Goal: Task Accomplishment & Management: Use online tool/utility

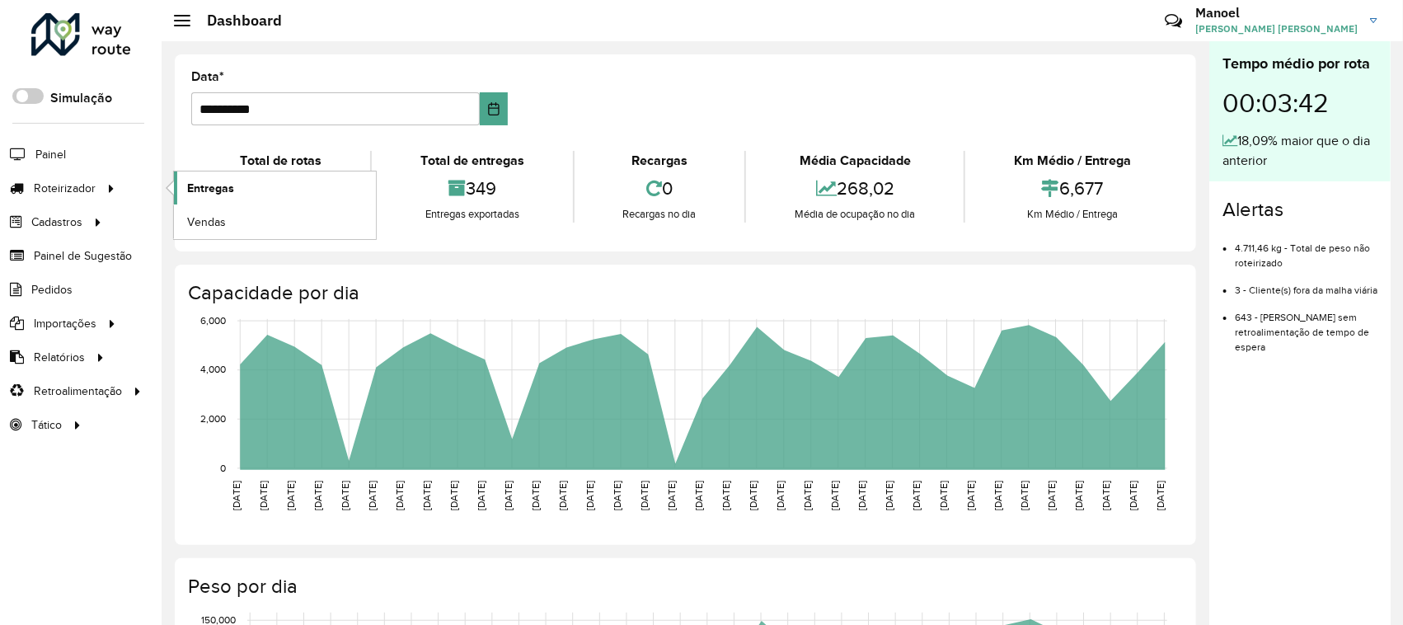
click at [248, 190] on link "Entregas" at bounding box center [275, 187] width 202 height 33
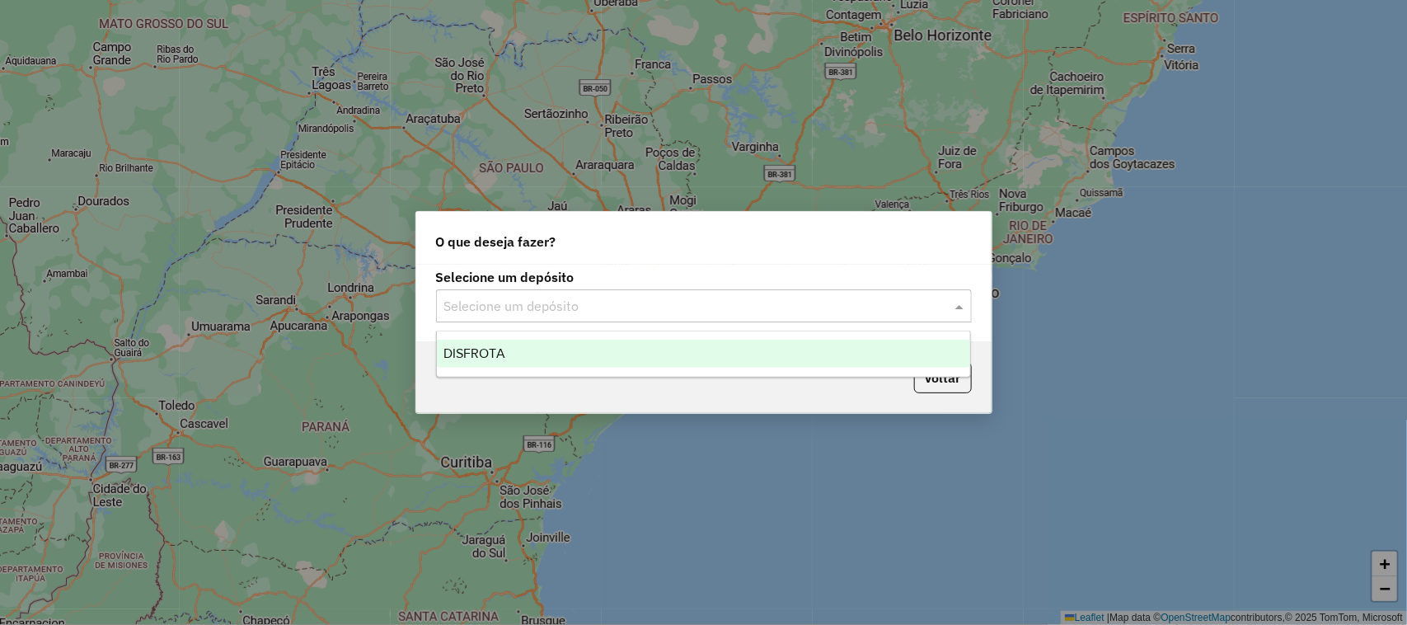
click at [518, 298] on input "text" at bounding box center [687, 307] width 486 height 20
click at [533, 353] on div "DISFROTA" at bounding box center [704, 354] width 534 height 28
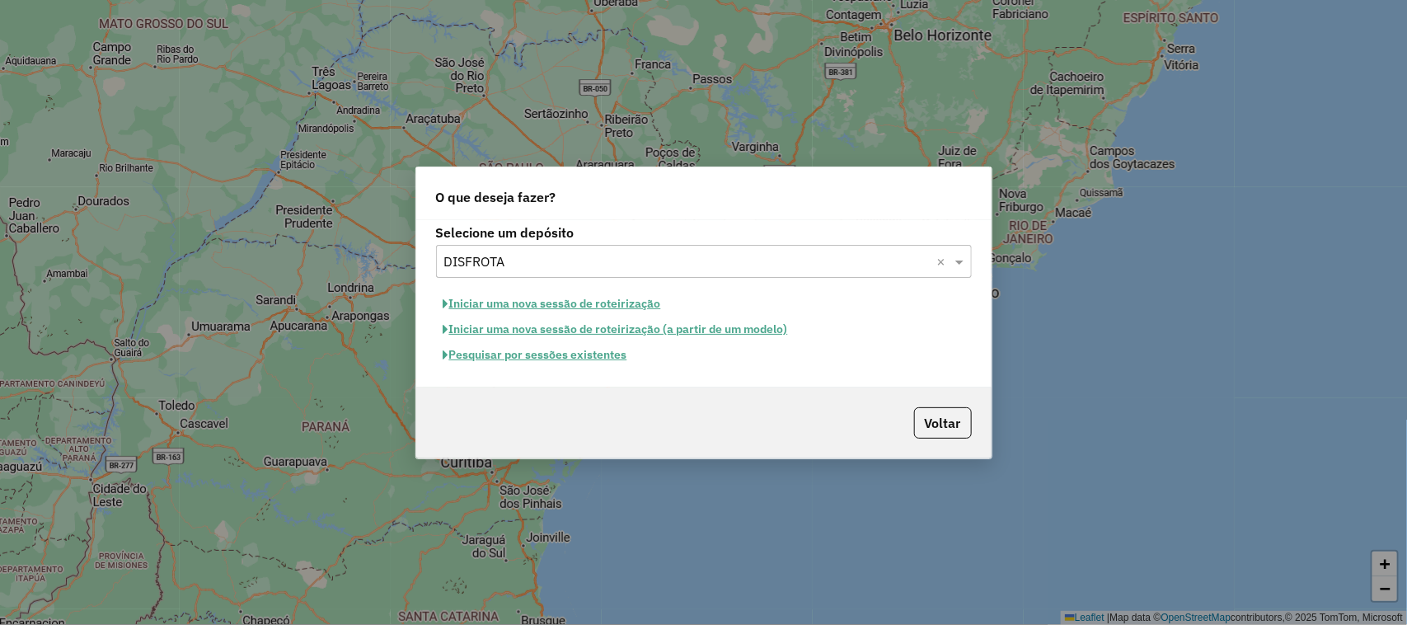
click at [577, 359] on button "Pesquisar por sessões existentes" at bounding box center [535, 355] width 199 height 26
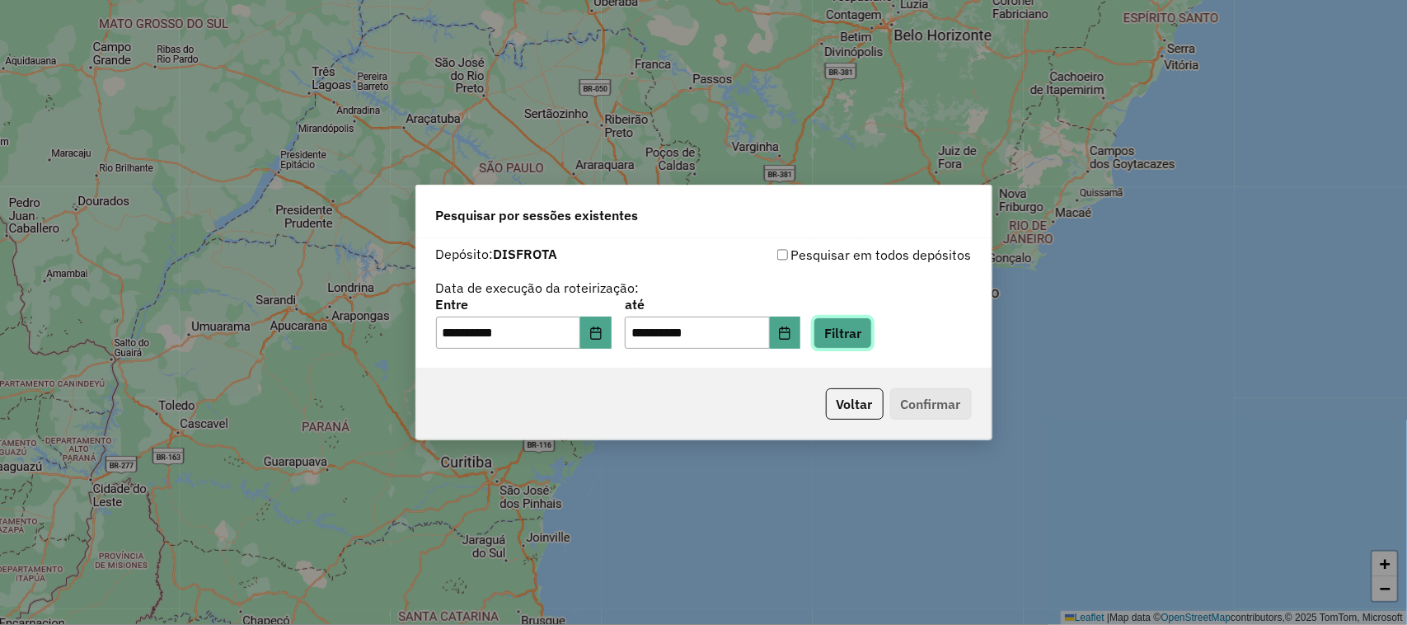
click at [860, 320] on button "Filtrar" at bounding box center [843, 332] width 59 height 31
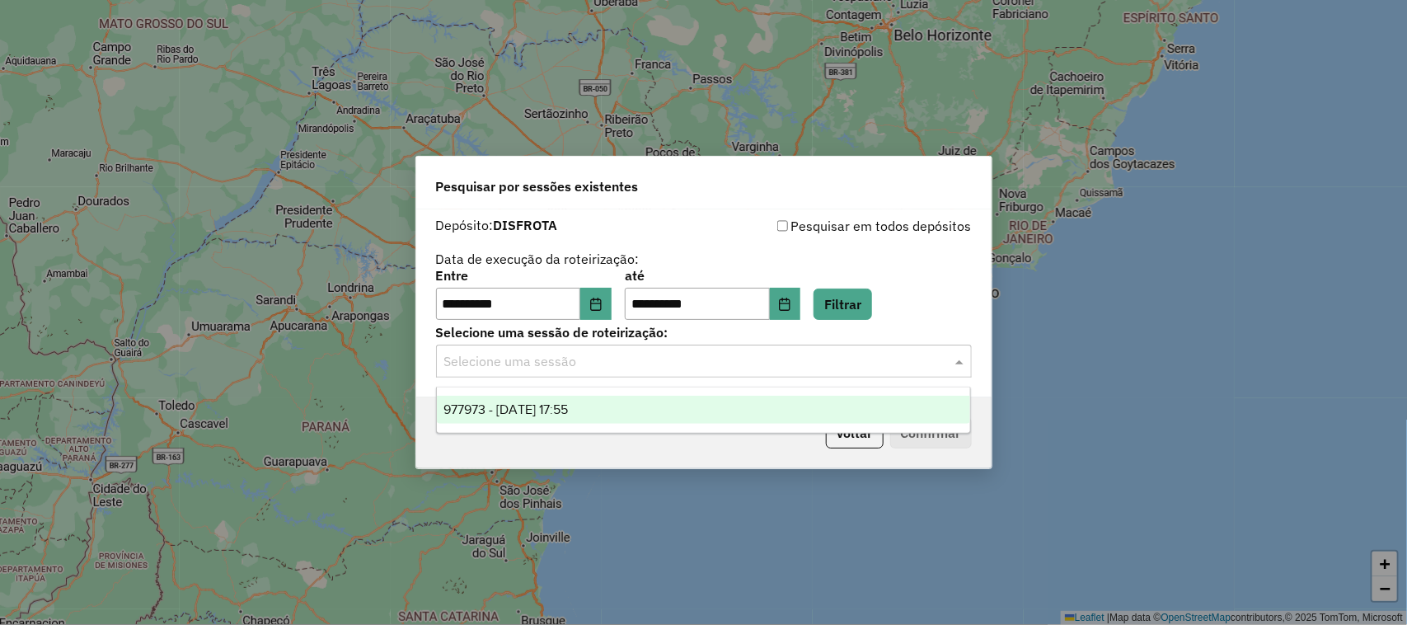
click at [548, 373] on div "Selecione uma sessão" at bounding box center [704, 361] width 536 height 33
click at [557, 417] on div "977973 - 12/08/2025 17:55" at bounding box center [704, 410] width 534 height 28
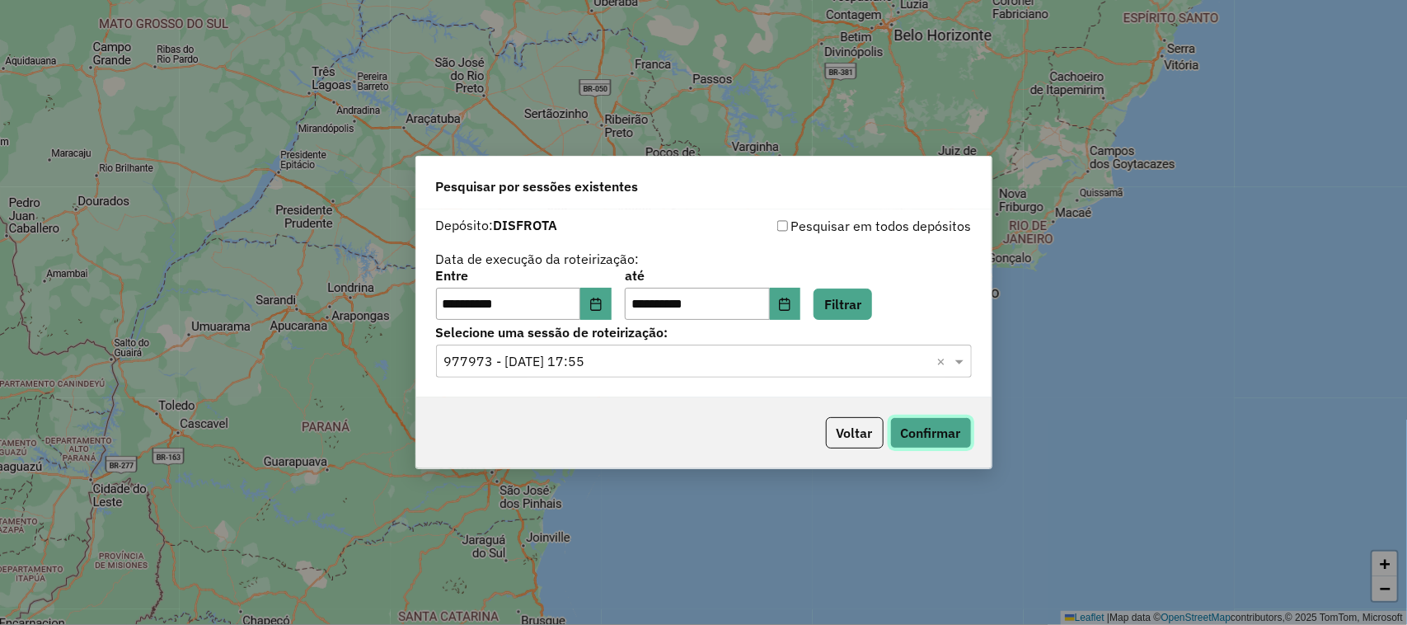
click at [964, 431] on button "Confirmar" at bounding box center [931, 432] width 82 height 31
click at [929, 429] on button "Confirmar" at bounding box center [931, 432] width 82 height 31
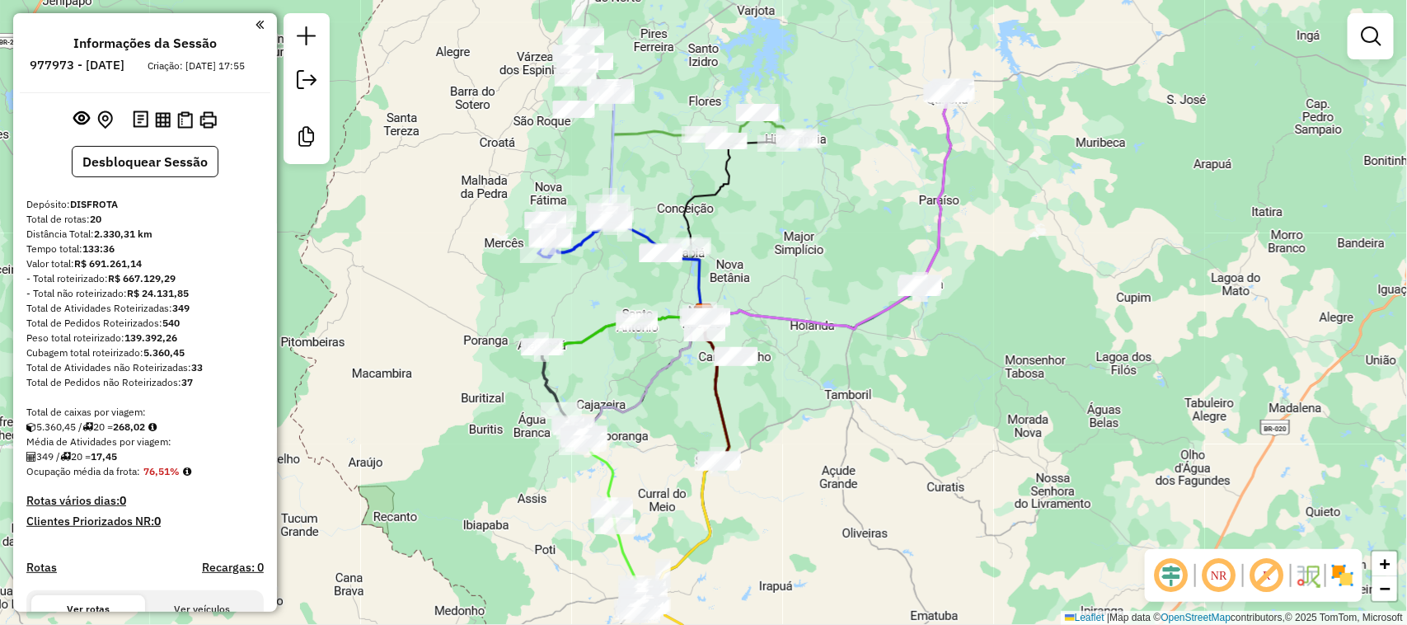
drag, startPoint x: 894, startPoint y: 426, endPoint x: 978, endPoint y: 435, distance: 84.6
click at [978, 435] on div "Janela de atendimento Grade de atendimento Capacidade Transportadoras Veículos …" at bounding box center [703, 312] width 1407 height 625
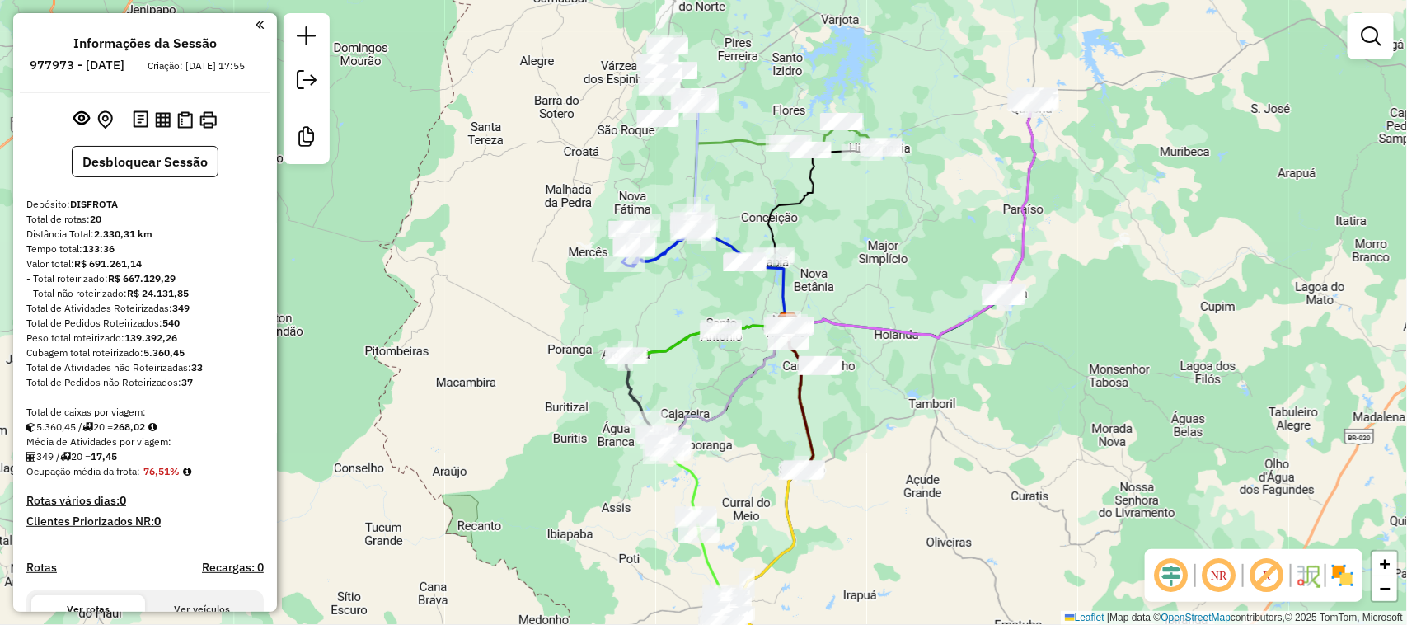
drag, startPoint x: 956, startPoint y: 412, endPoint x: 1019, endPoint y: 470, distance: 85.2
click at [1019, 470] on div "Janela de atendimento Grade de atendimento Capacidade Transportadoras Veículos …" at bounding box center [703, 312] width 1407 height 625
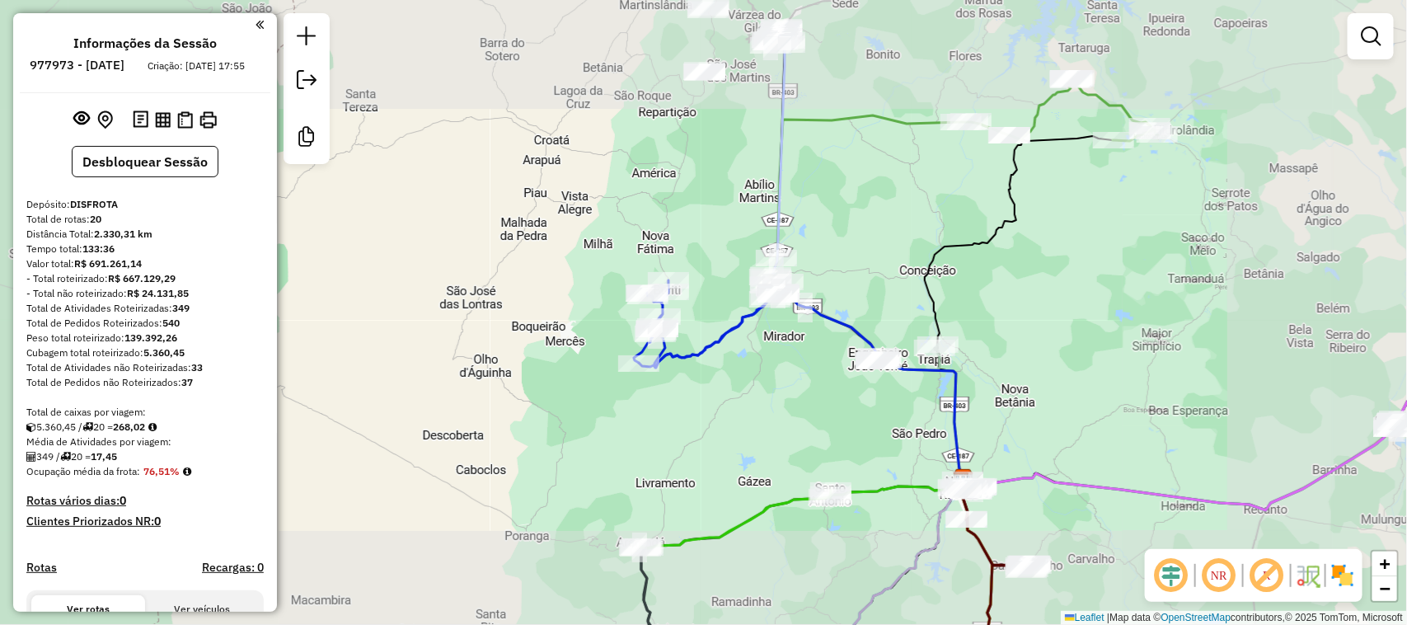
drag, startPoint x: 1072, startPoint y: 369, endPoint x: 887, endPoint y: 254, distance: 218.4
click at [915, 270] on div "Janela de atendimento Grade de atendimento Capacidade Transportadoras Veículos …" at bounding box center [703, 312] width 1407 height 625
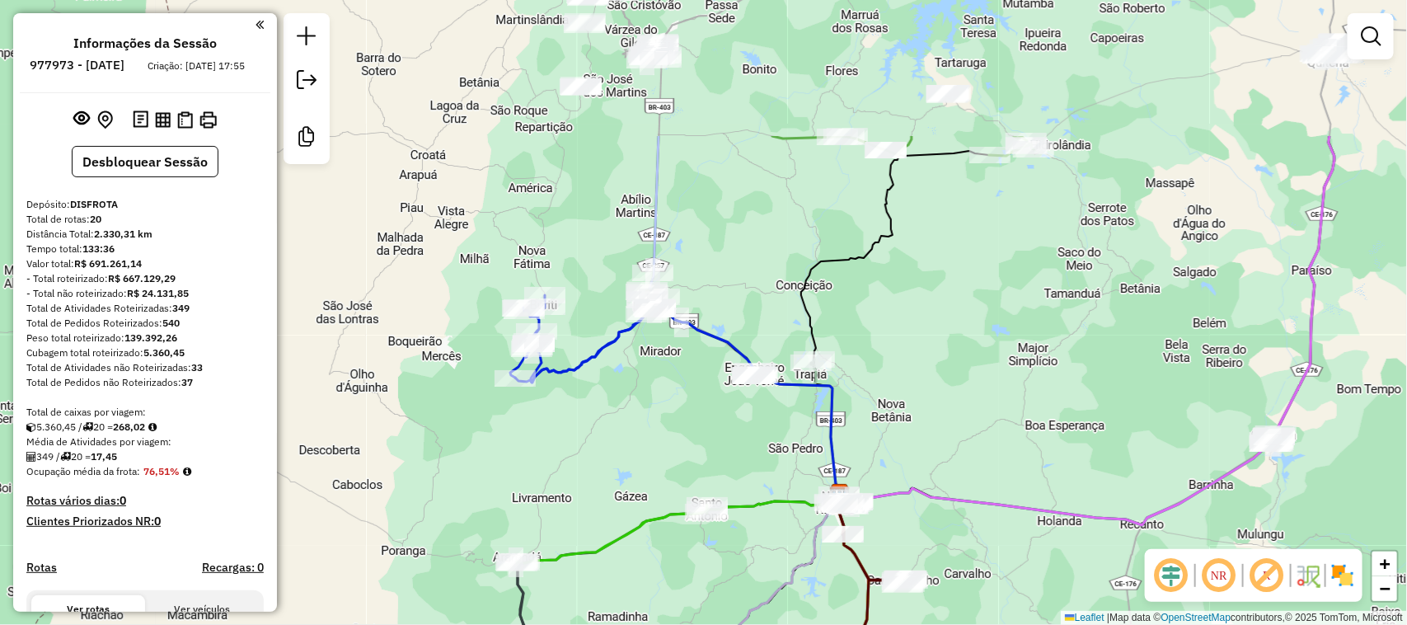
drag, startPoint x: 903, startPoint y: 355, endPoint x: 966, endPoint y: 421, distance: 91.5
click at [964, 434] on div "Janela de atendimento Grade de atendimento Capacidade Transportadoras Veículos …" at bounding box center [703, 312] width 1407 height 625
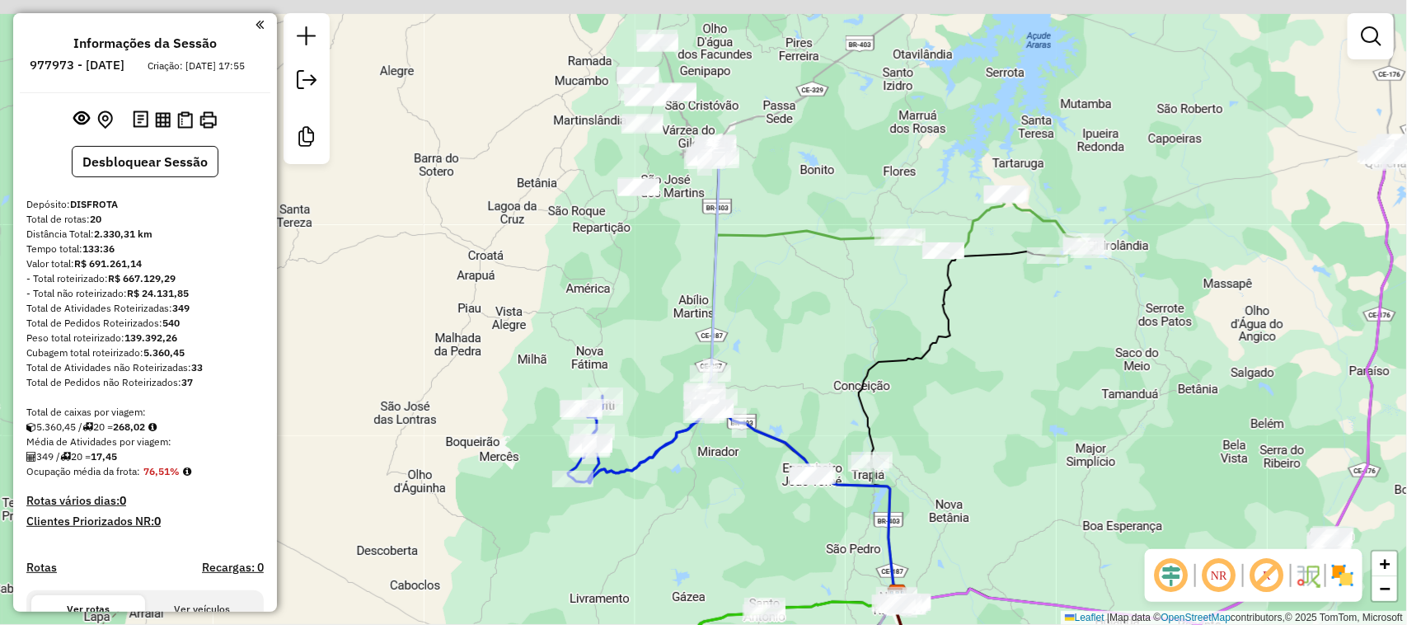
drag, startPoint x: 787, startPoint y: 250, endPoint x: 823, endPoint y: 317, distance: 76.3
click at [823, 317] on div "Janela de atendimento Grade de atendimento Capacidade Transportadoras Veículos …" at bounding box center [703, 312] width 1407 height 625
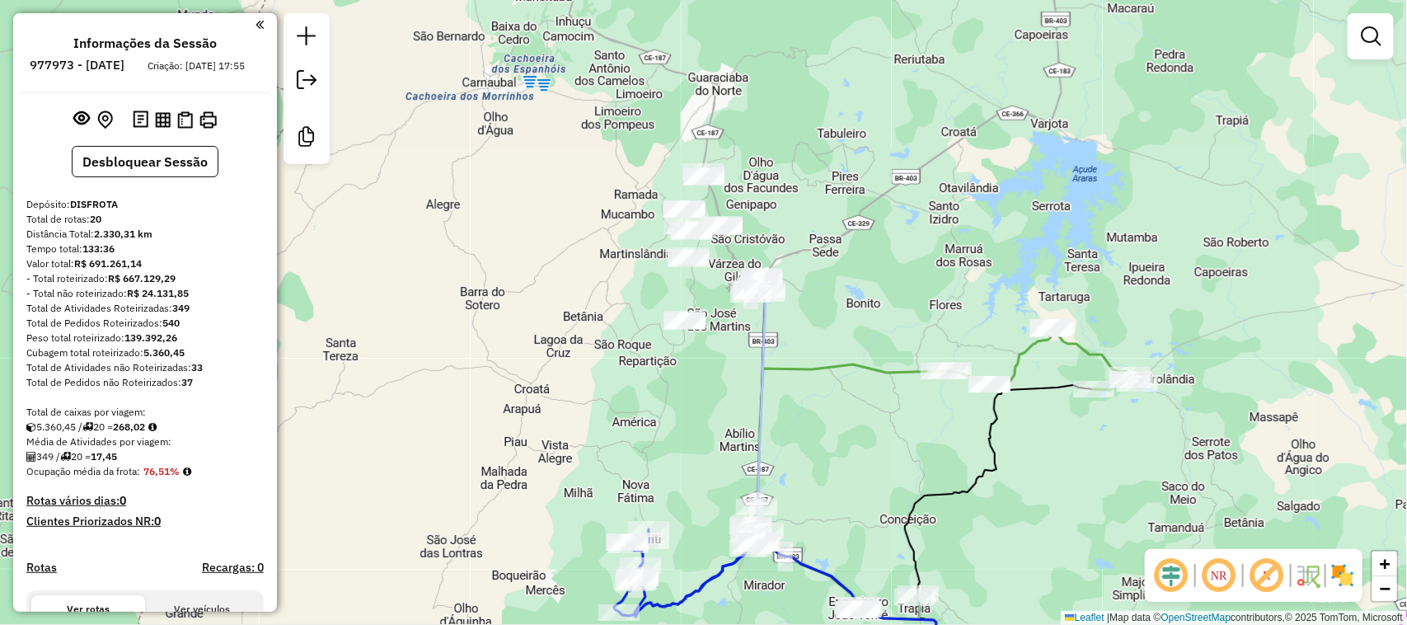
drag, startPoint x: 837, startPoint y: 274, endPoint x: 860, endPoint y: 368, distance: 97.6
click at [860, 368] on icon at bounding box center [944, 430] width 387 height 208
